Goal: Transaction & Acquisition: Purchase product/service

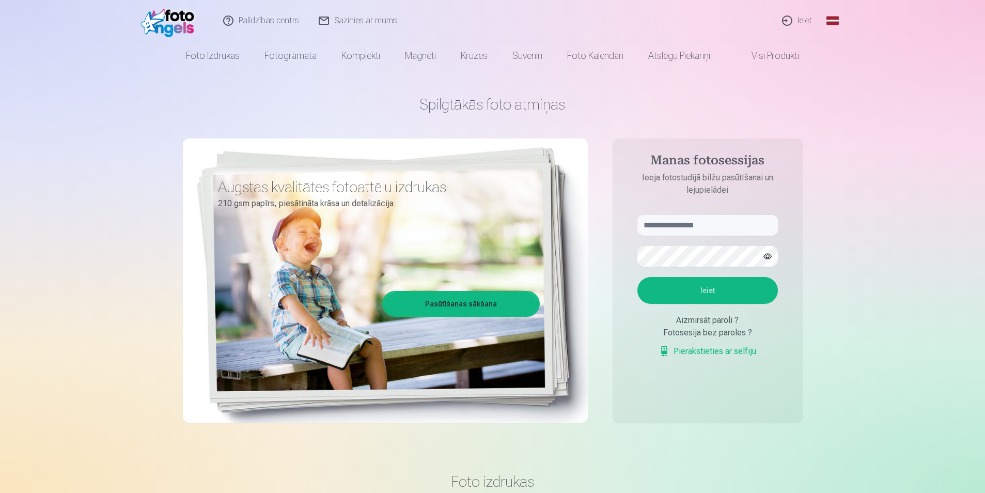
click at [807, 23] on link "Ieiet" at bounding box center [798, 20] width 50 height 41
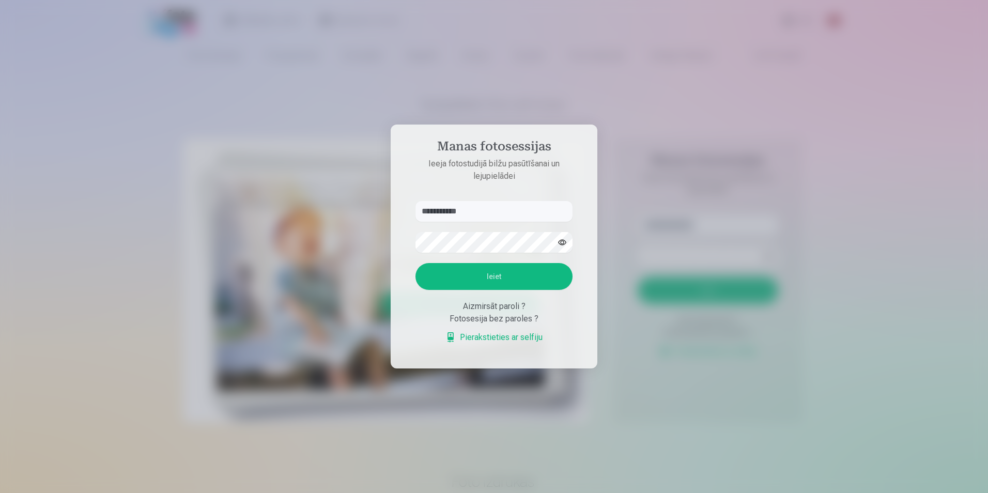
type input "**********"
click at [495, 277] on button "Ieiet" at bounding box center [493, 276] width 157 height 27
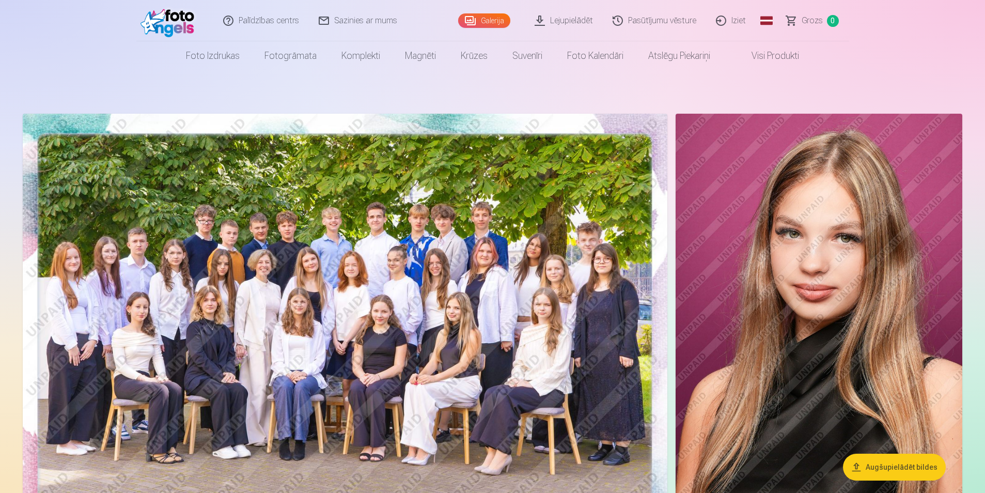
click at [655, 16] on link "Pasūtījumu vēsture" at bounding box center [654, 20] width 103 height 41
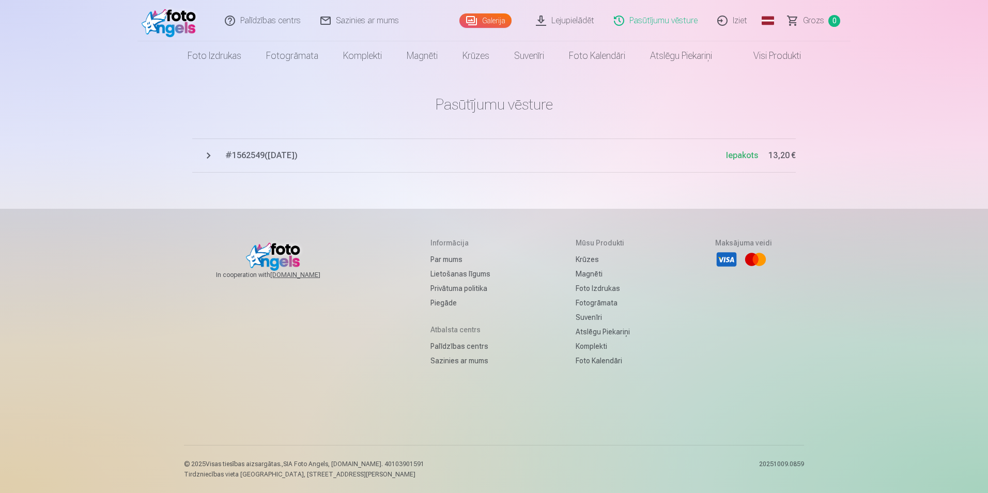
click at [280, 153] on span "# 1562549 ( [DATE] )" at bounding box center [475, 155] width 500 height 12
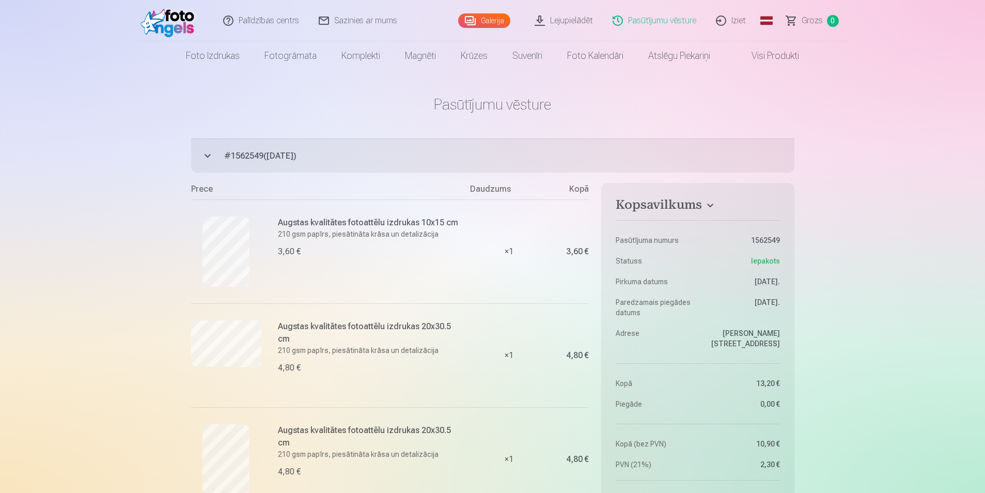
click at [177, 17] on img at bounding box center [169, 20] width 59 height 33
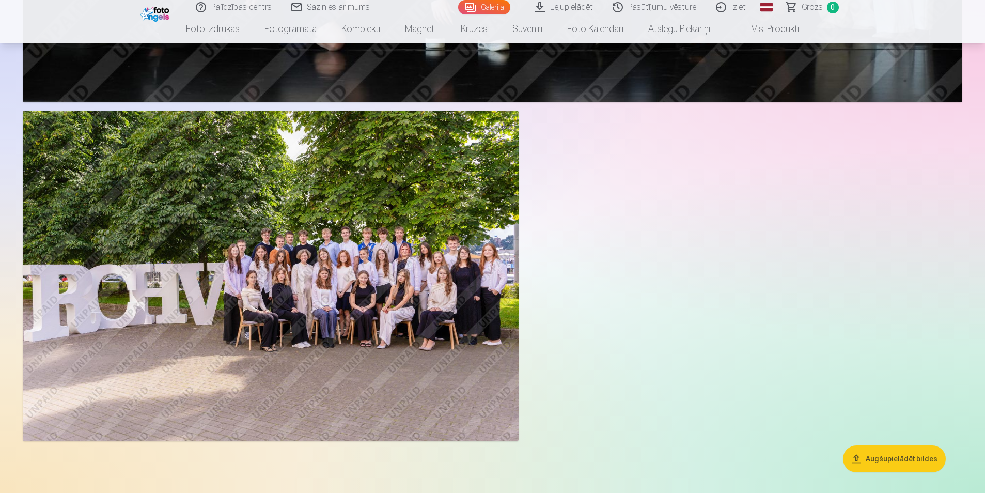
scroll to position [1446, 0]
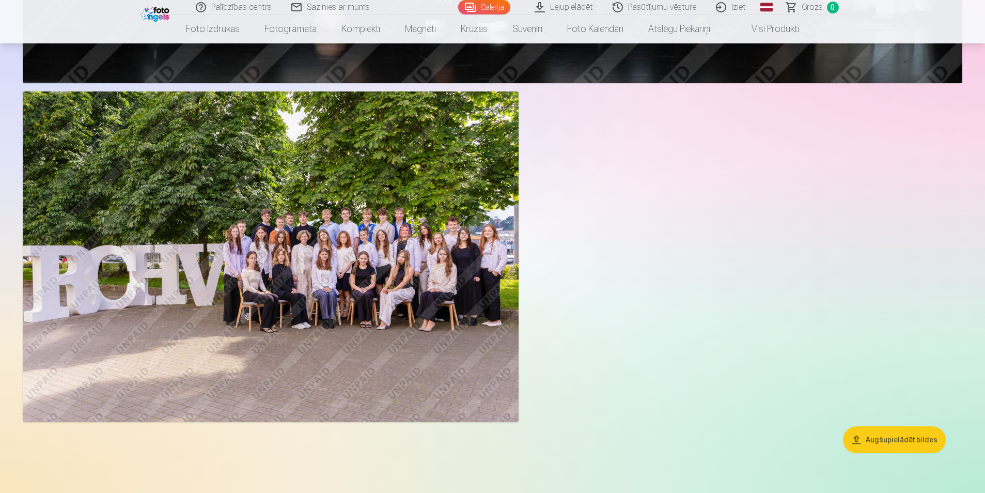
click at [891, 443] on button "Augšupielādēt bildes" at bounding box center [894, 439] width 103 height 27
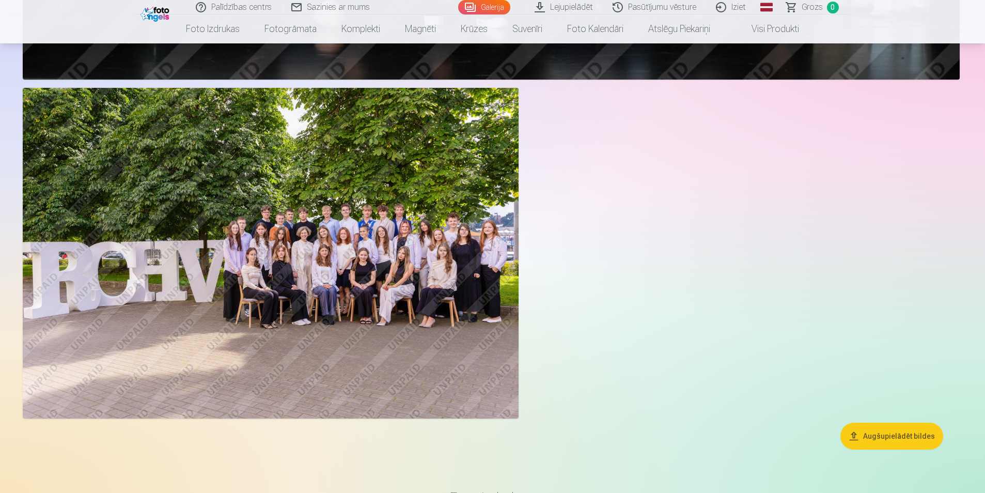
scroll to position [1448, 0]
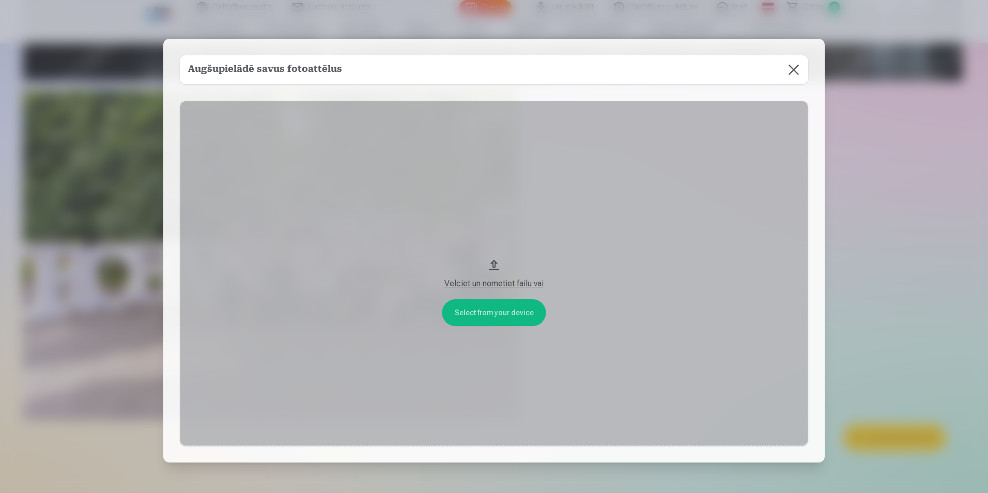
click at [791, 69] on button at bounding box center [793, 69] width 29 height 29
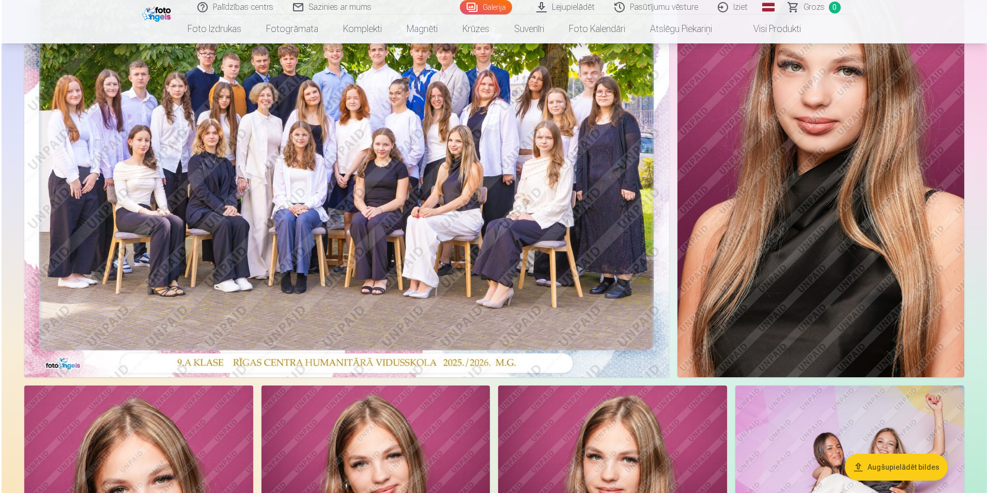
scroll to position [207, 0]
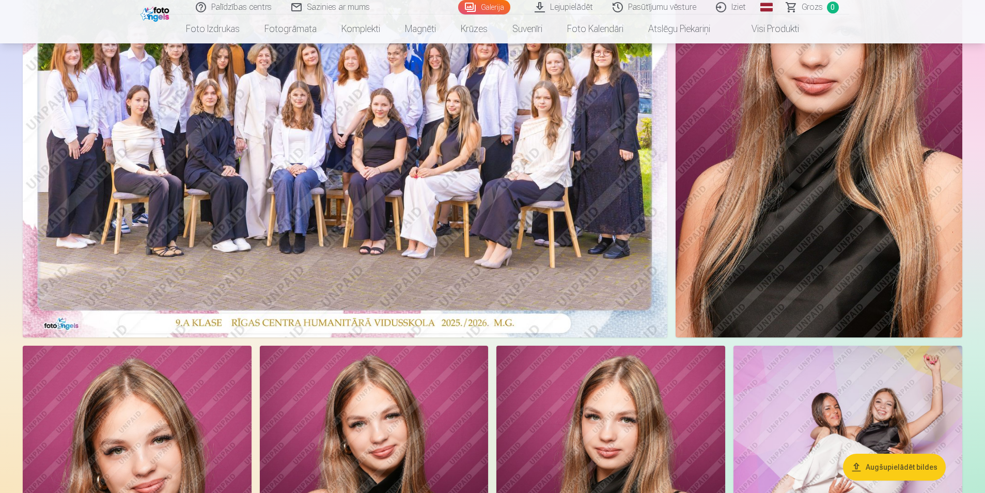
click at [470, 193] on img at bounding box center [345, 122] width 645 height 430
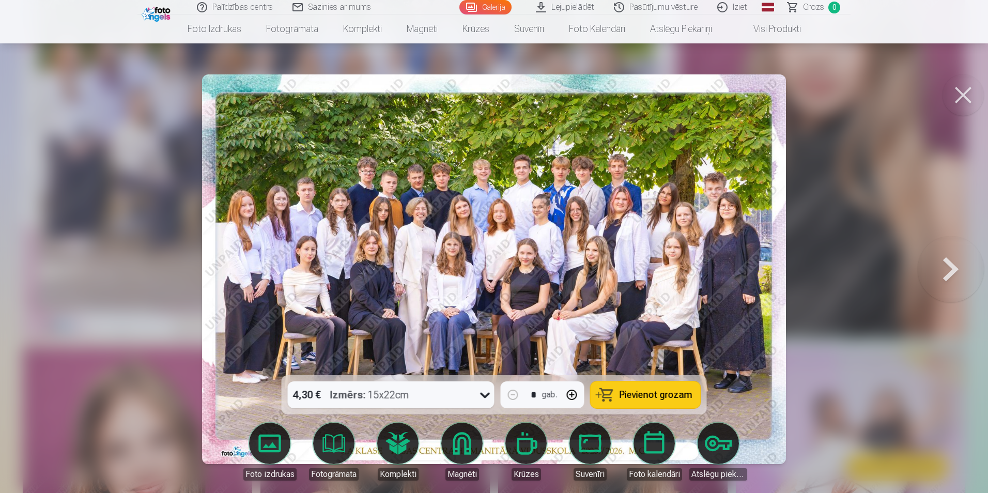
click at [649, 390] on span "Pievienot grozam" at bounding box center [655, 394] width 73 height 9
click at [815, 7] on span "Grozs" at bounding box center [813, 7] width 21 height 12
